Goal: Information Seeking & Learning: Learn about a topic

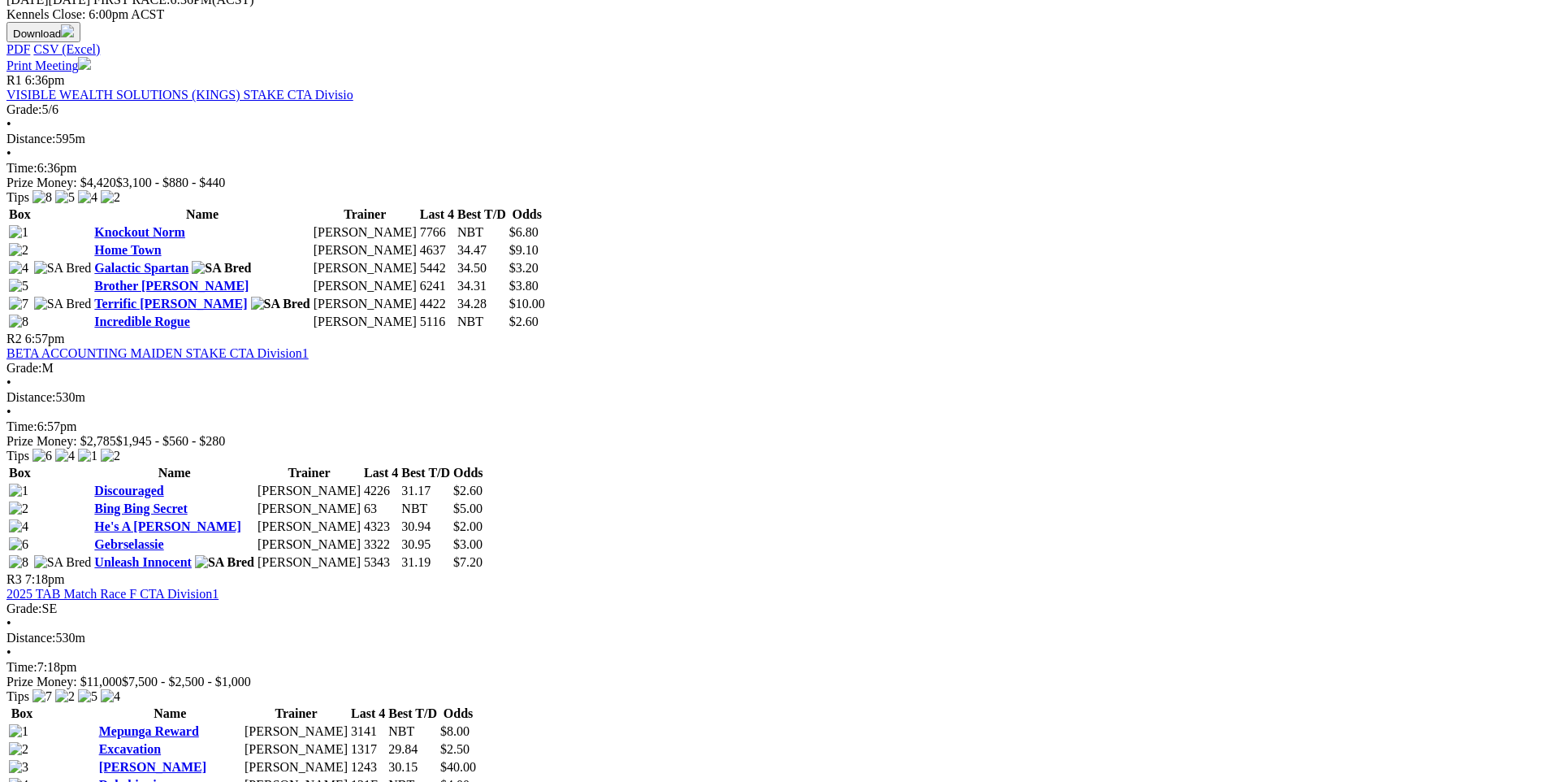
scroll to position [383, 0]
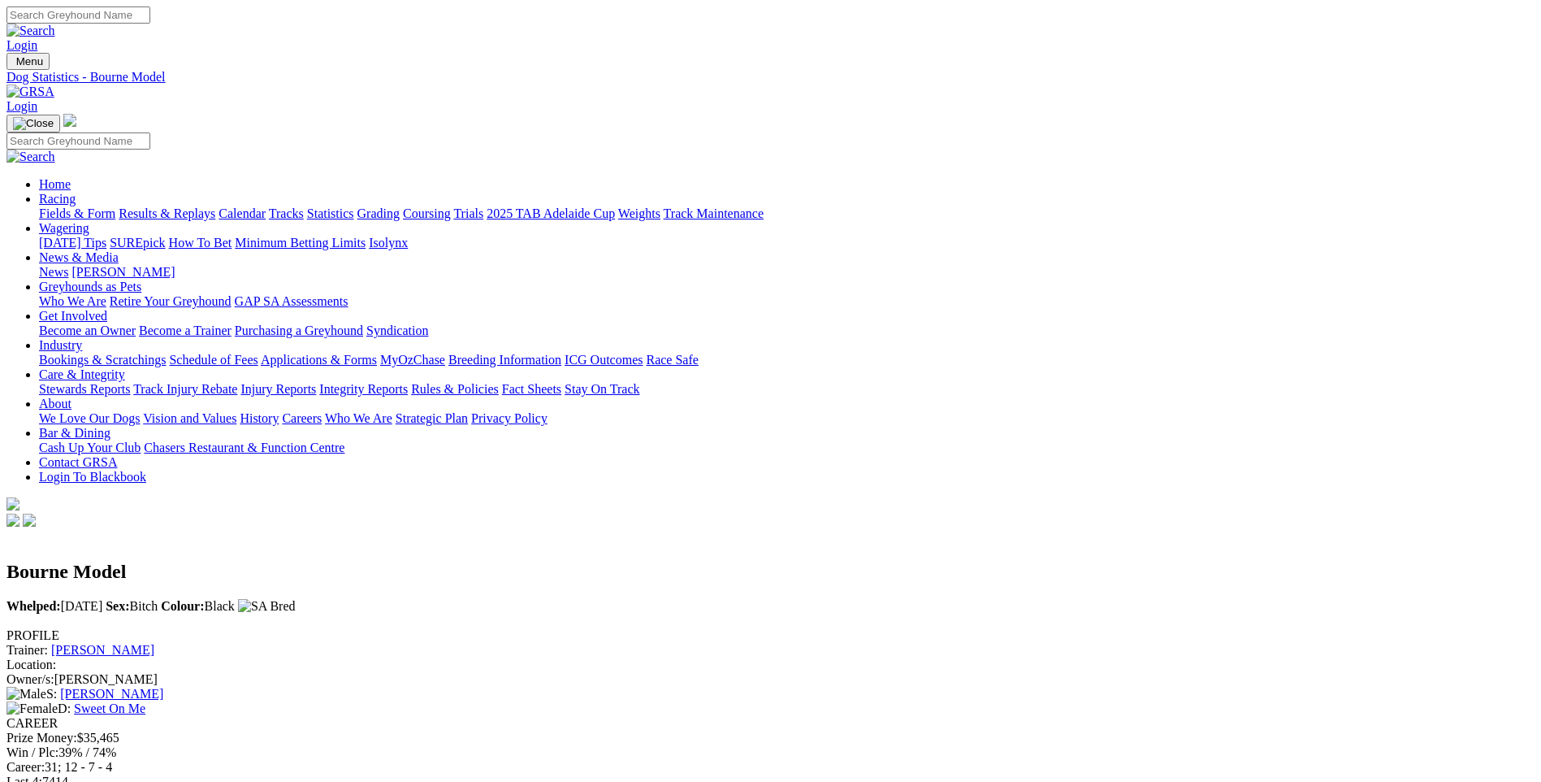
click at [115, 206] on link "Fields & Form" at bounding box center [77, 213] width 76 height 14
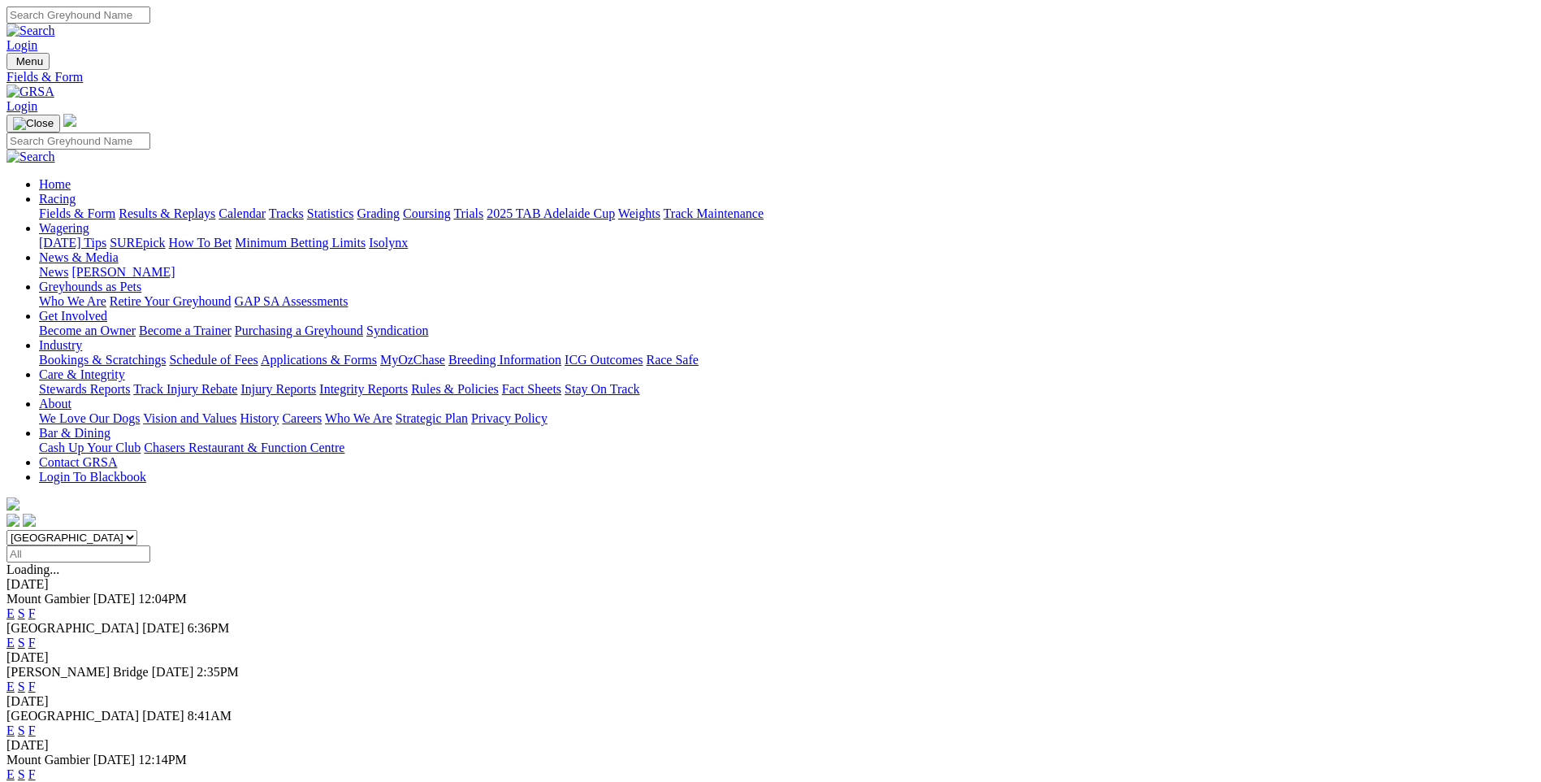
scroll to position [244, 0]
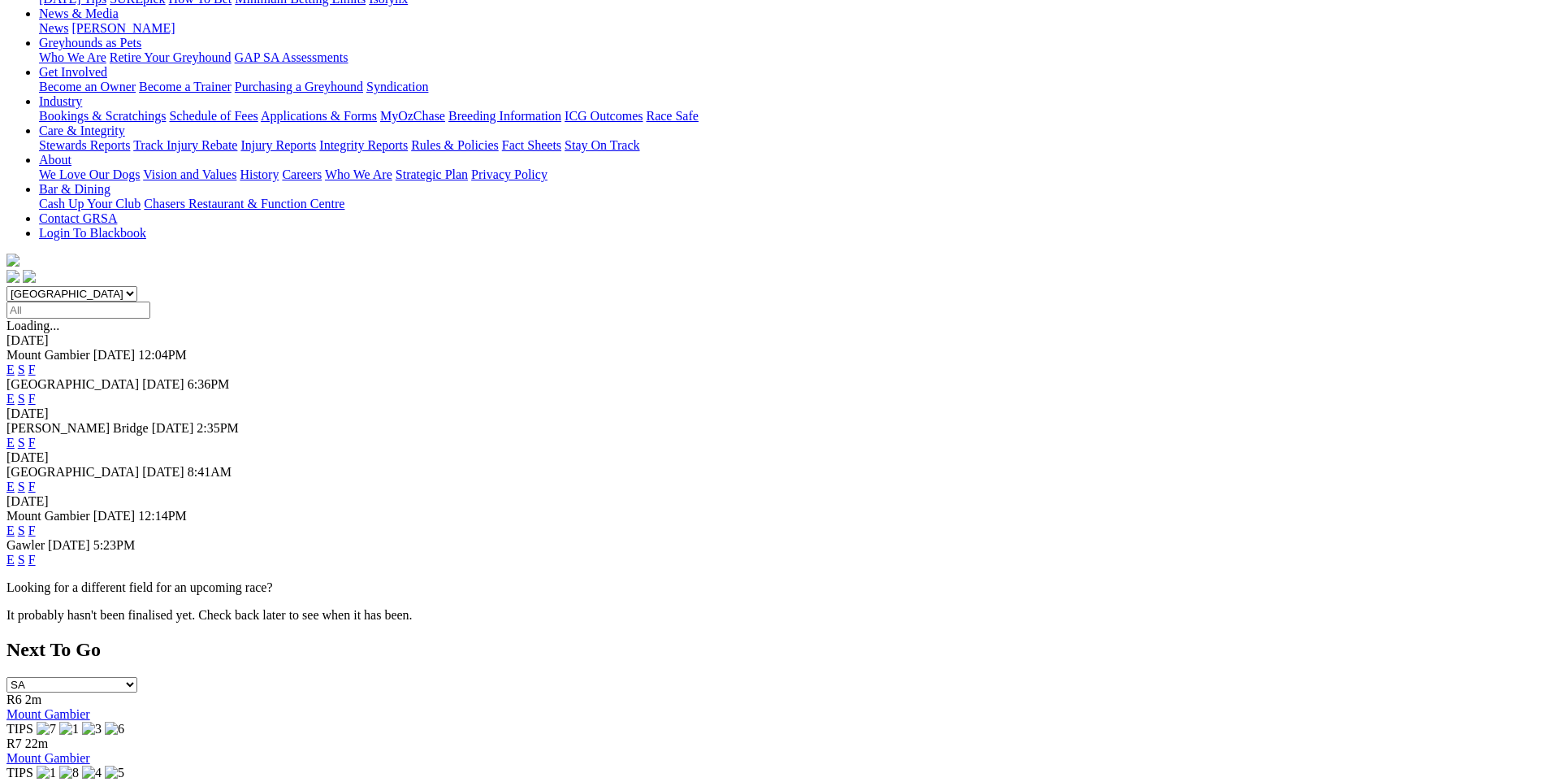
click at [36, 553] on link "F" at bounding box center [31, 560] width 7 height 14
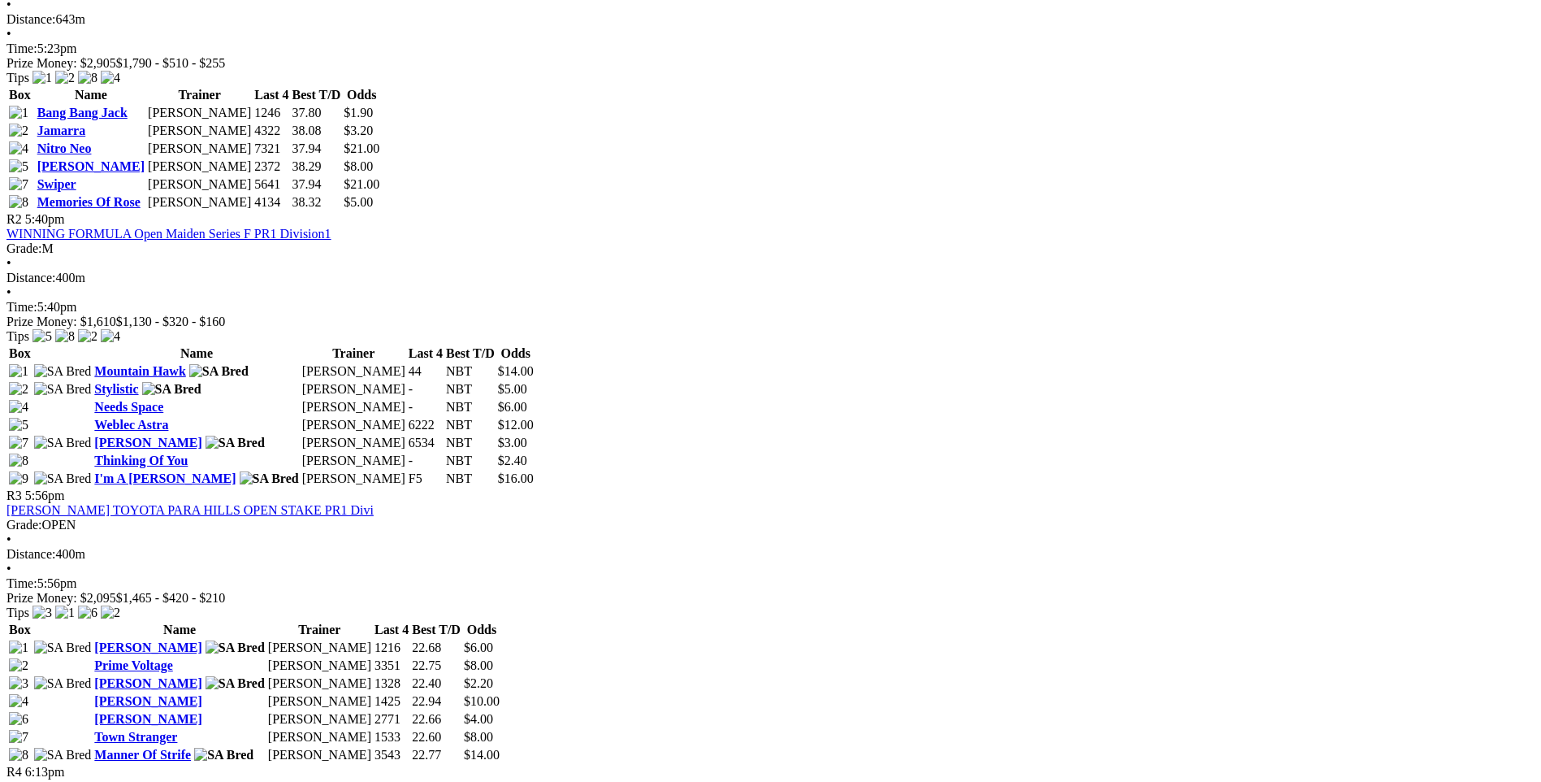
scroll to position [975, 0]
